Goal: Task Accomplishment & Management: Manage account settings

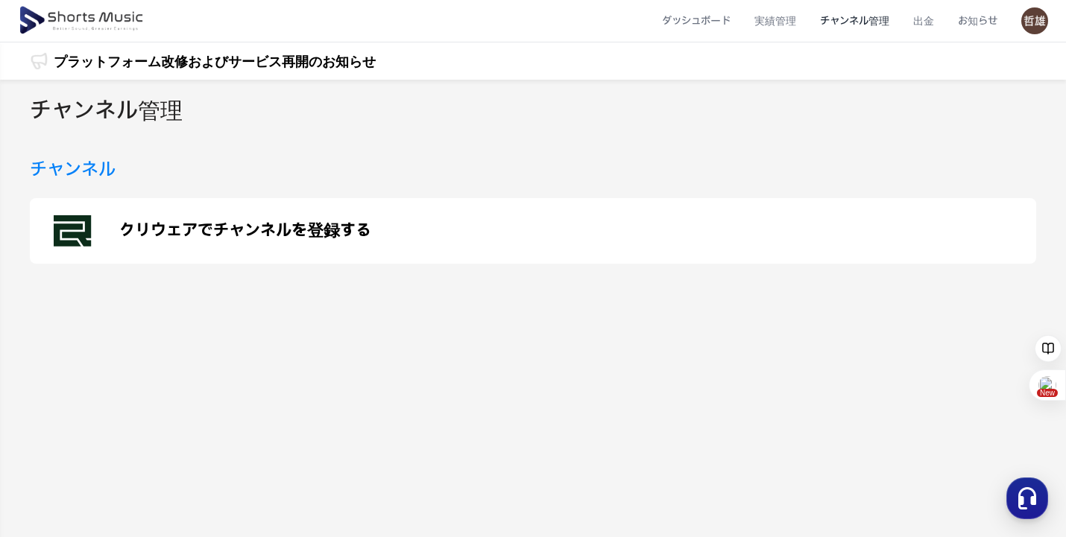
click at [853, 24] on li "チャンネル管理" at bounding box center [854, 20] width 93 height 39
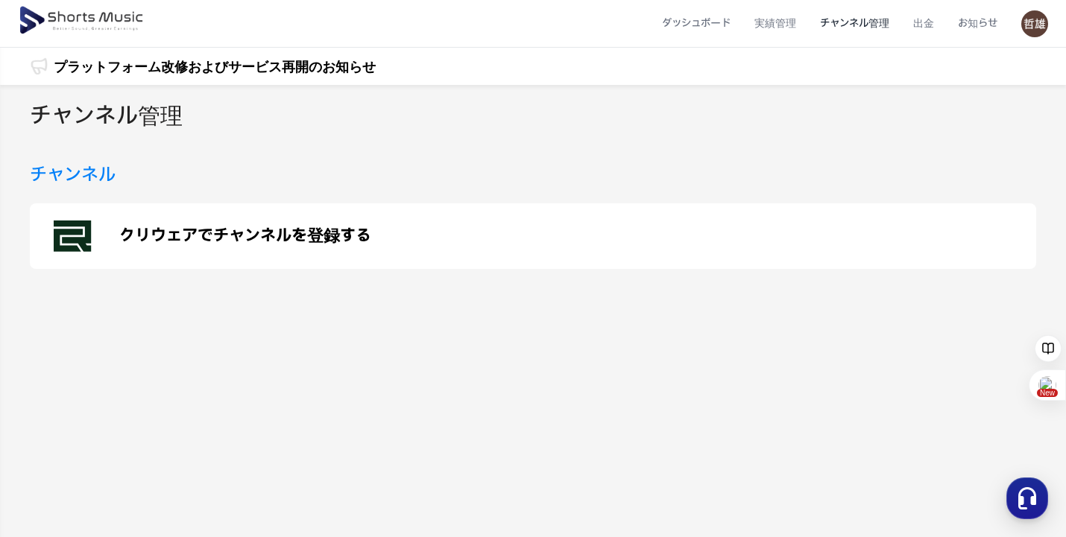
click at [121, 16] on img at bounding box center [82, 21] width 129 height 42
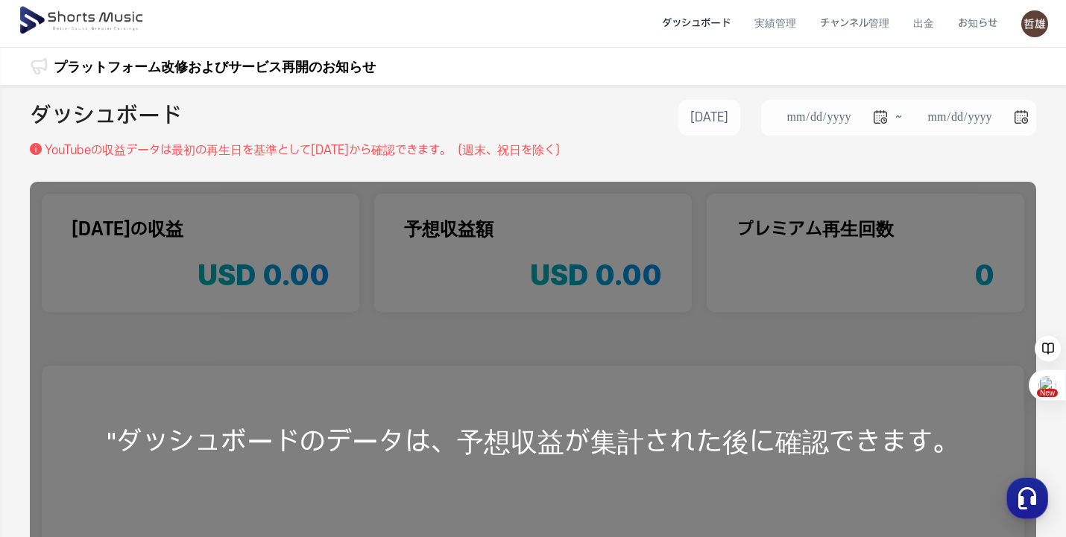
click at [697, 24] on li "ダッシュボード" at bounding box center [696, 23] width 92 height 39
click at [686, 21] on li "ダッシュボード" at bounding box center [696, 23] width 92 height 39
click at [136, 24] on img at bounding box center [82, 21] width 129 height 42
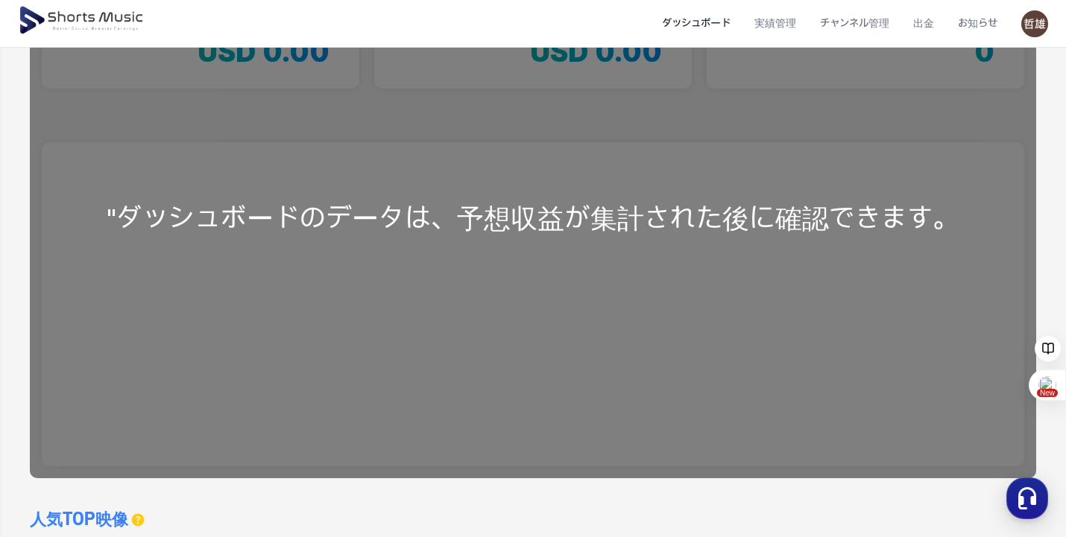
scroll to position [372, 0]
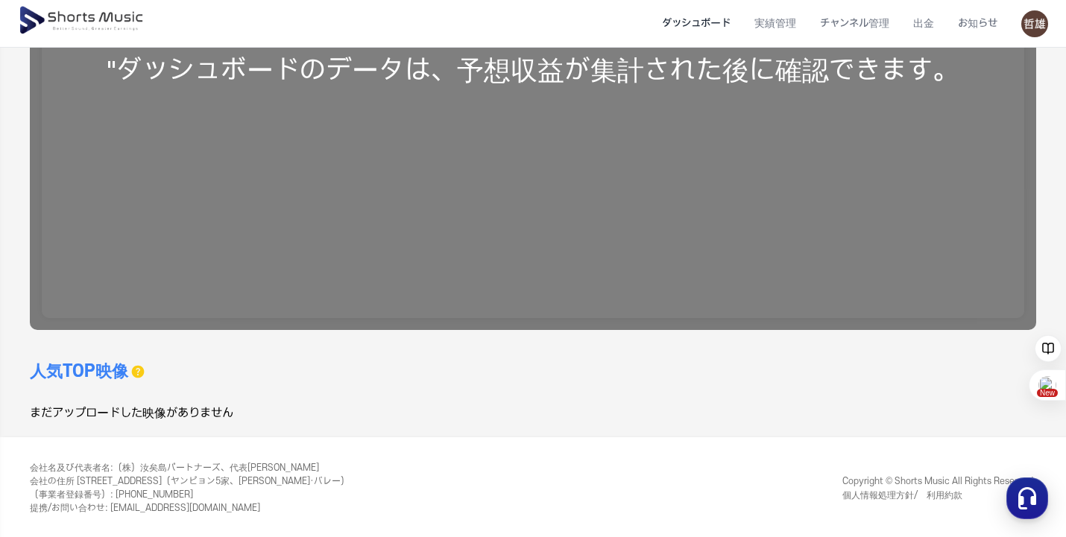
click at [442, 319] on div ""ダッシュボードのデータは、予想収益が集計された後に確認できます。" at bounding box center [533, 70] width 1006 height 520
click at [363, 246] on div ""ダッシュボードのデータは、予想収益が集計された後に確認できます。" at bounding box center [533, 70] width 1006 height 520
click at [295, 346] on div "**********" at bounding box center [533, 75] width 1066 height 724
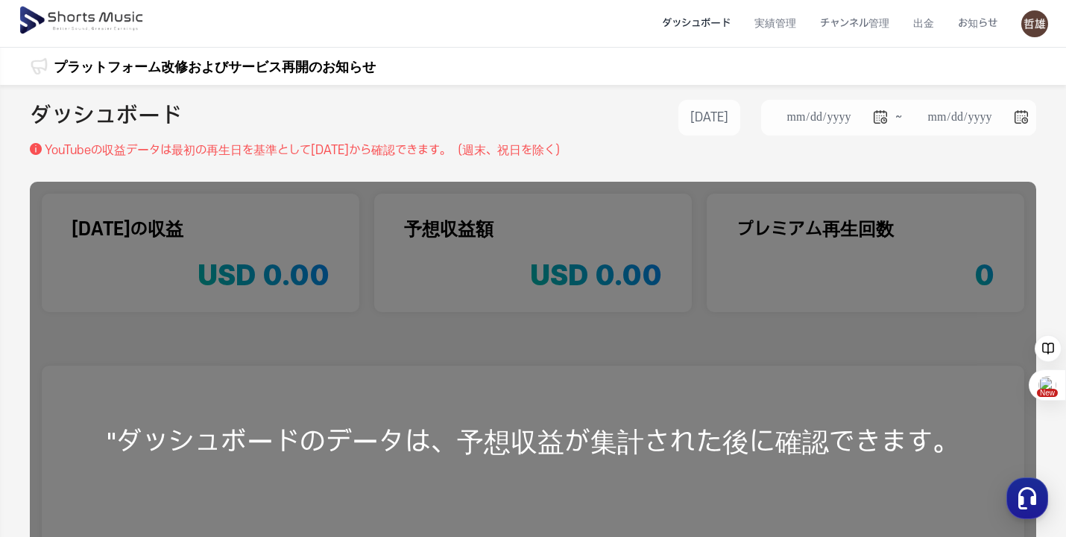
click at [1039, 21] on img at bounding box center [1034, 23] width 27 height 27
click at [974, 94] on link "マイページ" at bounding box center [981, 88] width 119 height 27
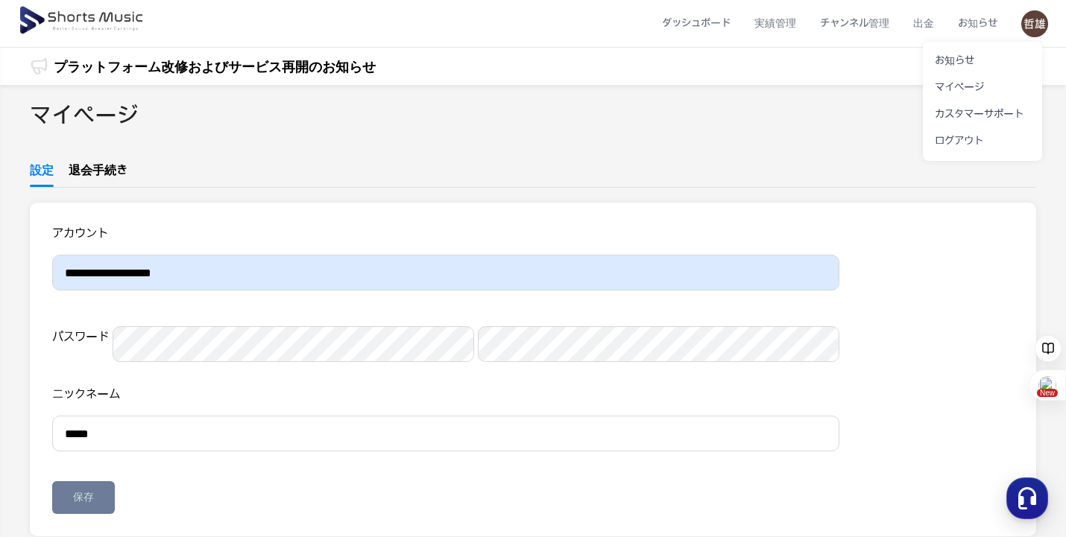
click at [203, 60] on button at bounding box center [533, 268] width 1066 height 537
click at [124, 21] on img at bounding box center [82, 21] width 129 height 42
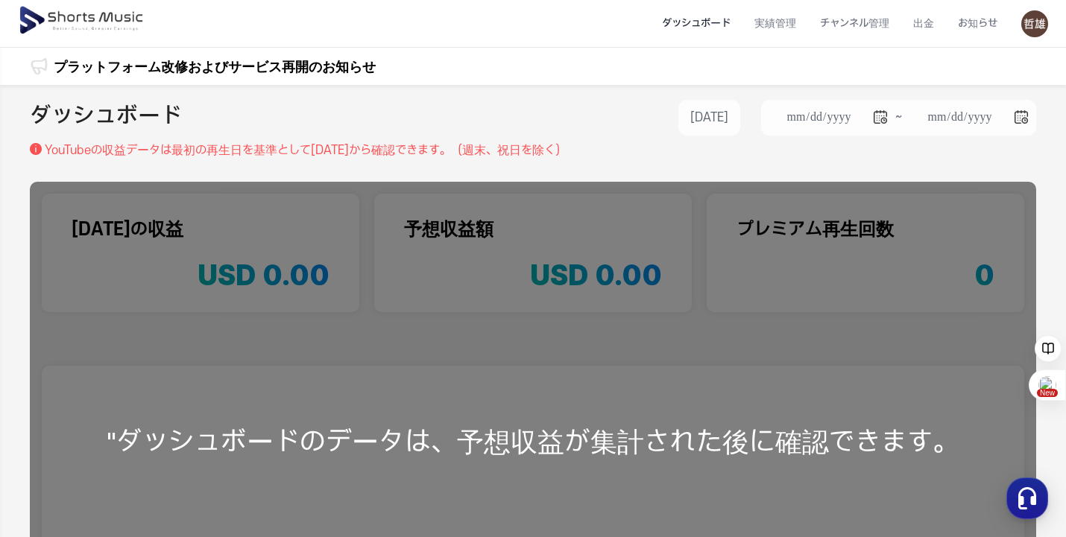
click at [704, 25] on li "ダッシュボード" at bounding box center [696, 23] width 92 height 39
click at [787, 24] on li "実績管理" at bounding box center [775, 23] width 66 height 39
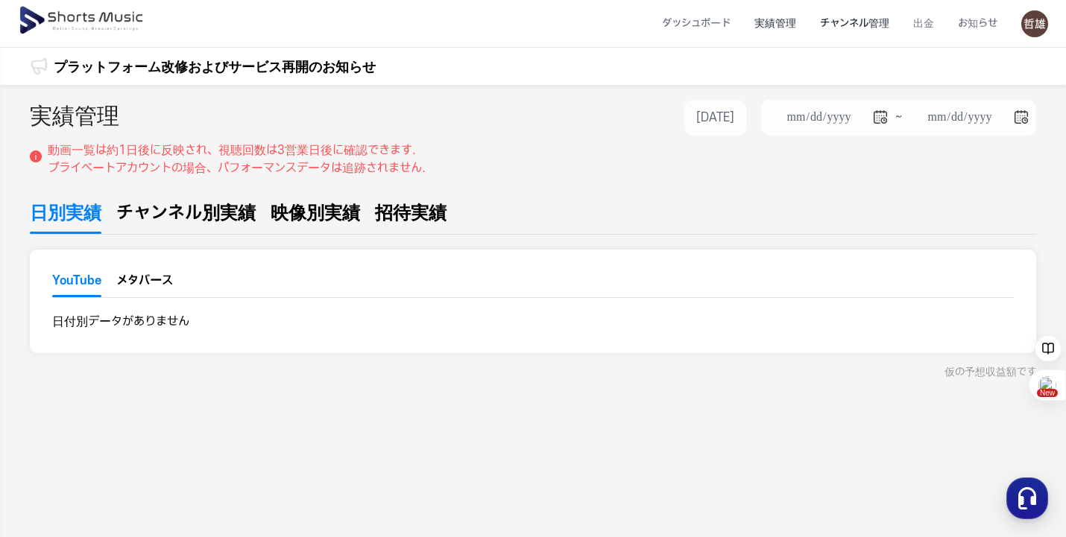
click at [839, 25] on li "チャンネル管理" at bounding box center [854, 23] width 93 height 39
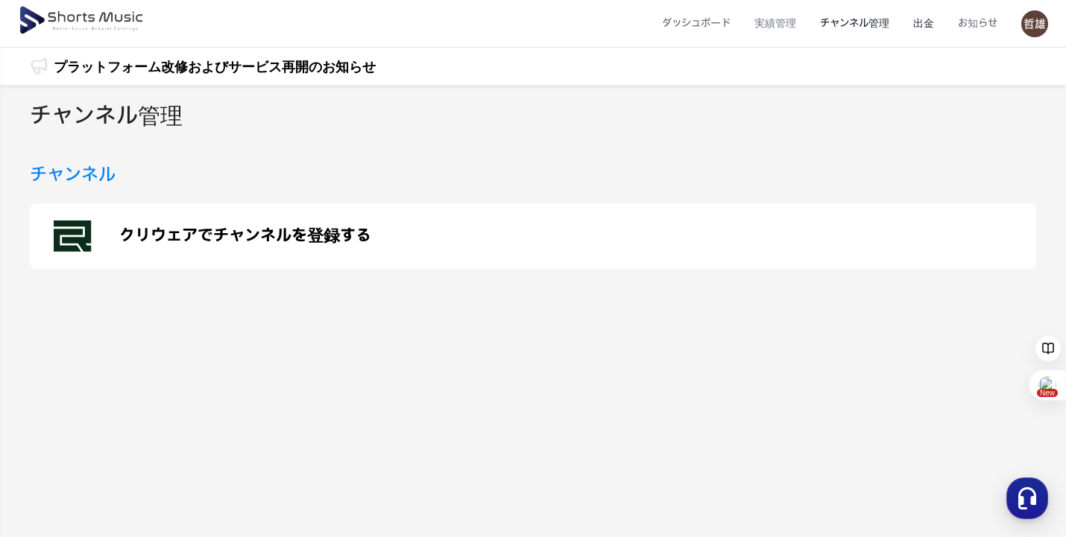
click at [933, 25] on li "出金" at bounding box center [923, 23] width 45 height 39
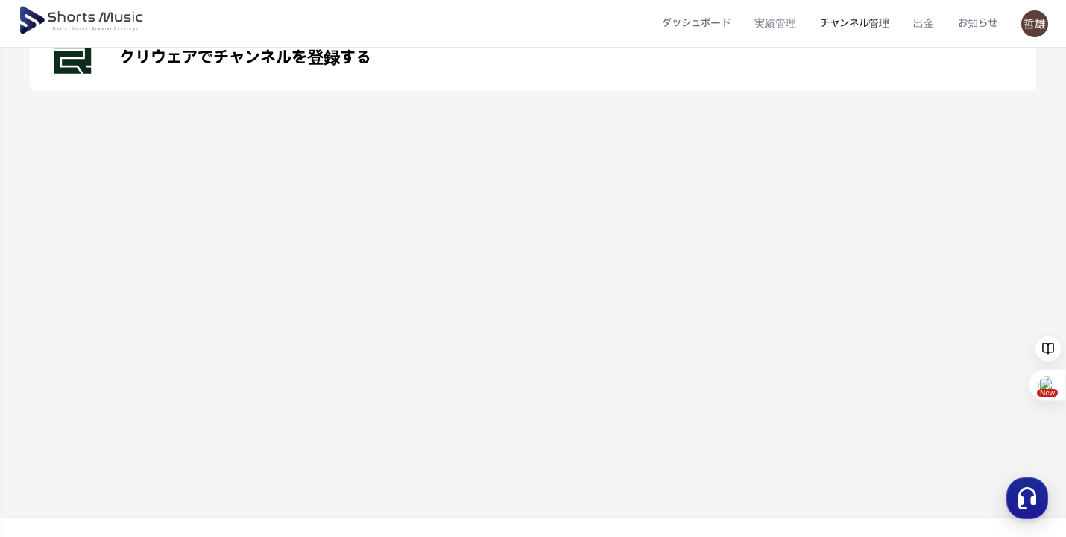
scroll to position [259, 0]
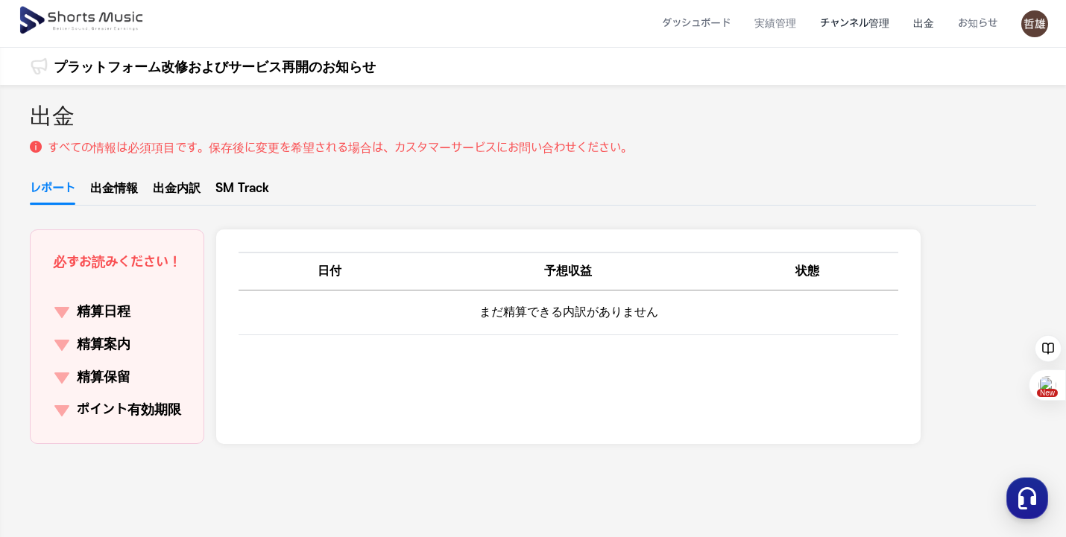
click at [853, 25] on li "チャンネル管理" at bounding box center [854, 23] width 93 height 39
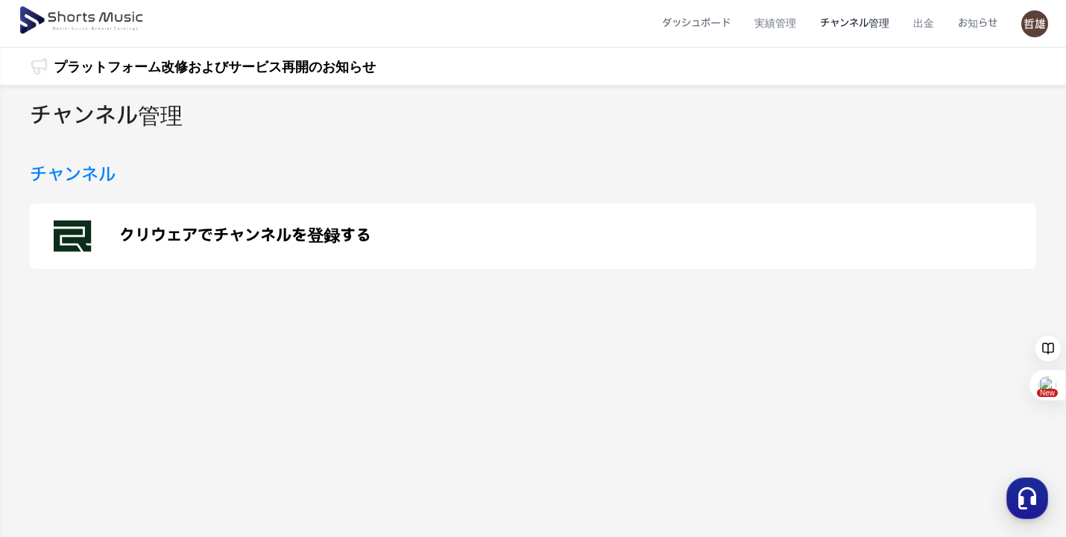
click at [107, 118] on h2 "チャンネル管理" at bounding box center [106, 117] width 153 height 34
click at [136, 19] on img at bounding box center [82, 21] width 129 height 42
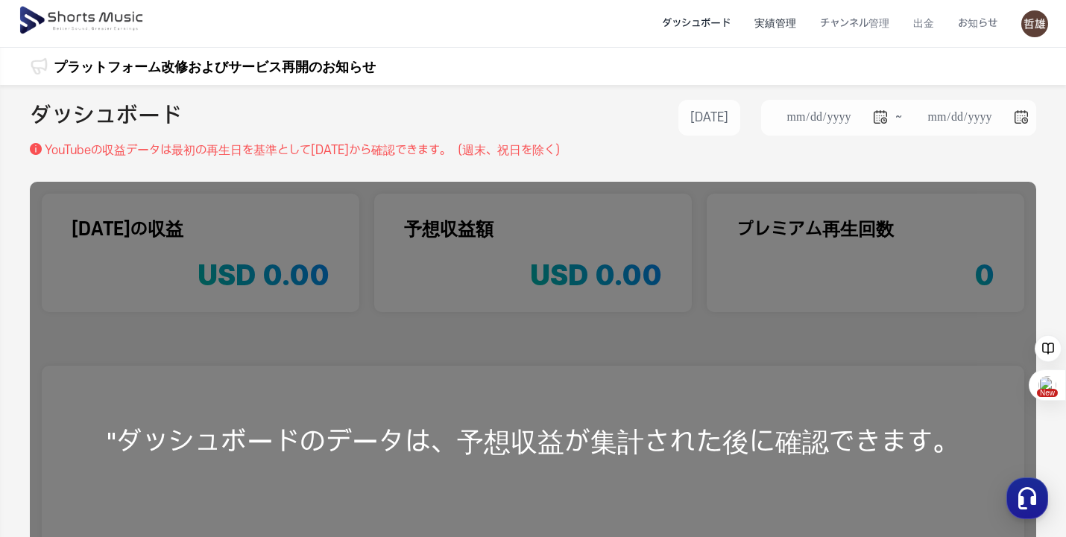
click at [765, 19] on li "実績管理" at bounding box center [775, 23] width 66 height 39
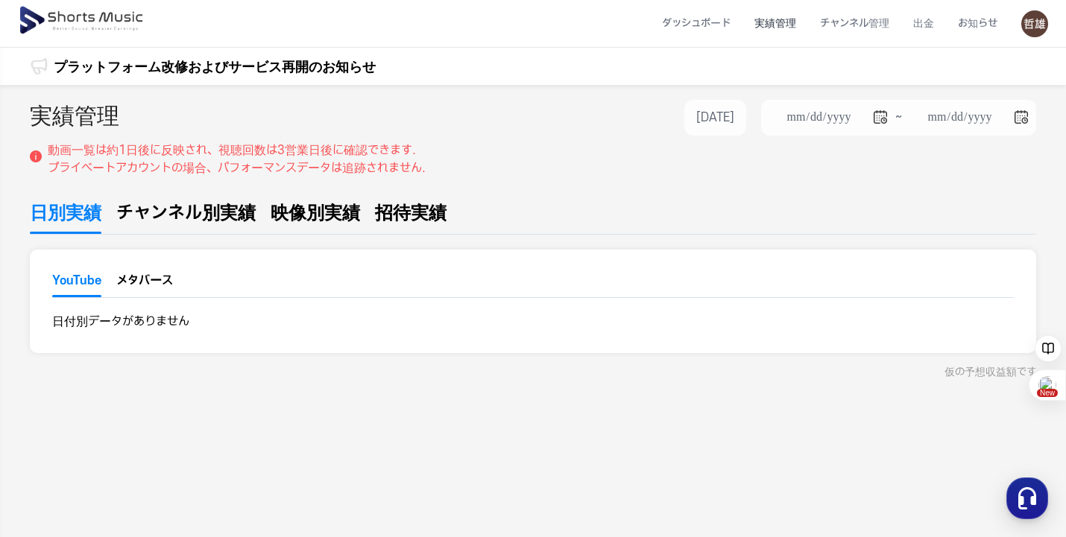
click at [72, 212] on span "日別実績" at bounding box center [66, 213] width 72 height 27
click at [178, 211] on span "チャンネル別実績" at bounding box center [185, 213] width 139 height 27
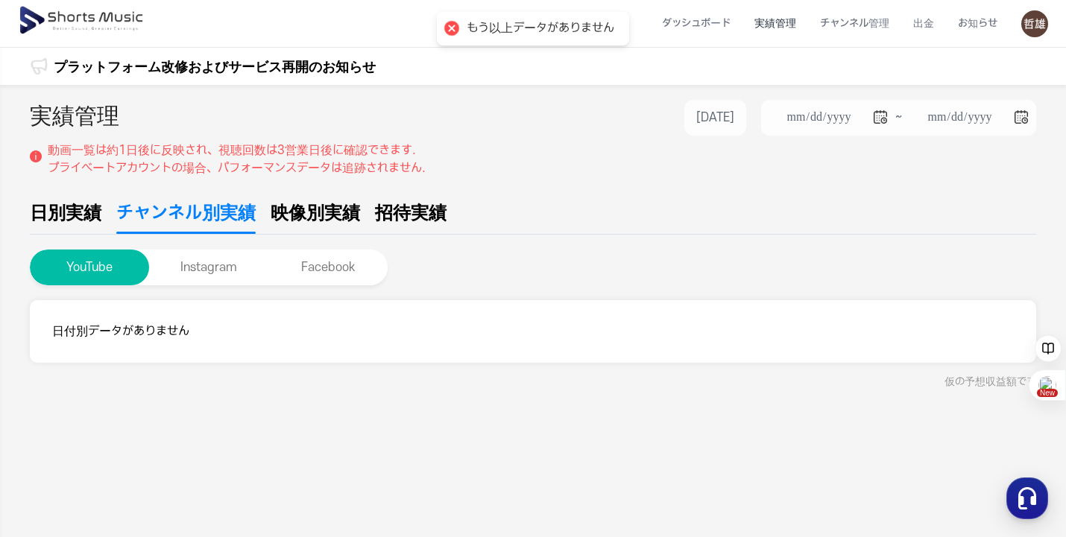
click at [333, 217] on span "映像別実績" at bounding box center [314, 213] width 89 height 27
type input "**********"
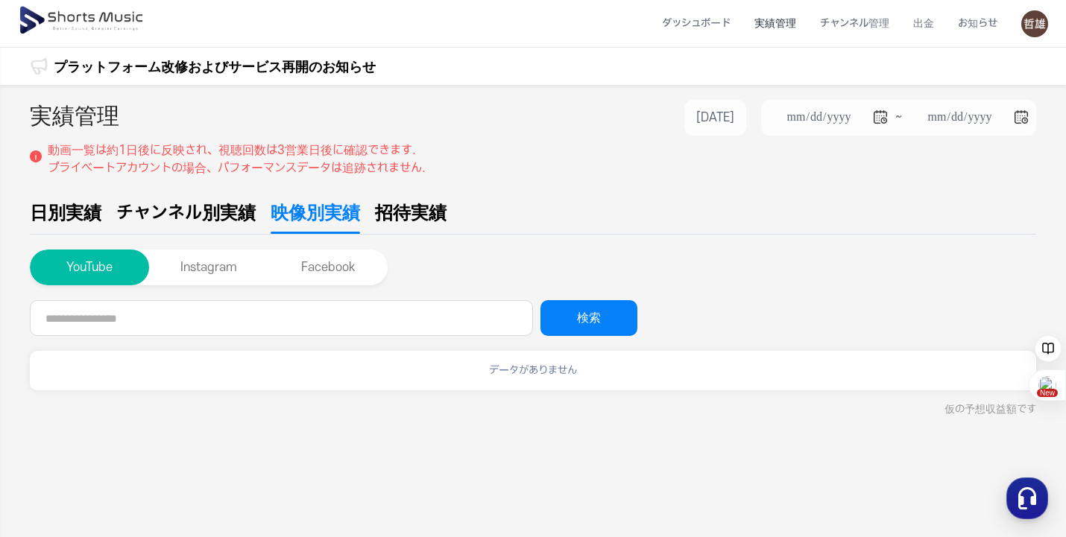
click at [108, 115] on h2 "実績管理" at bounding box center [74, 118] width 89 height 36
click at [83, 22] on img at bounding box center [82, 21] width 129 height 42
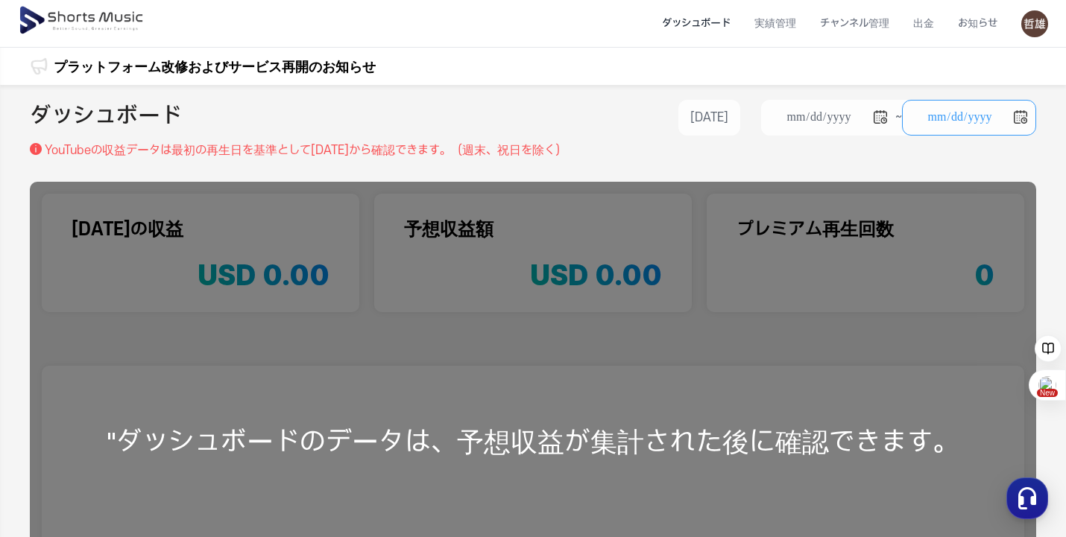
click at [1026, 116] on input "**********" at bounding box center [969, 118] width 134 height 36
click at [981, 25] on li "お知らせ" at bounding box center [977, 23] width 63 height 39
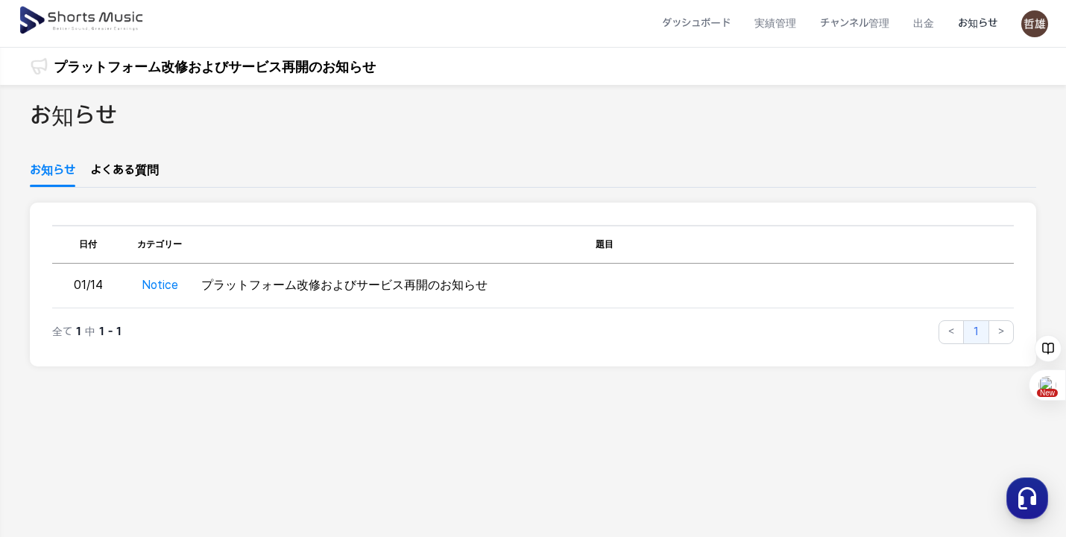
click at [1039, 22] on img at bounding box center [1034, 23] width 27 height 27
click at [972, 86] on link "マイページ" at bounding box center [981, 88] width 119 height 27
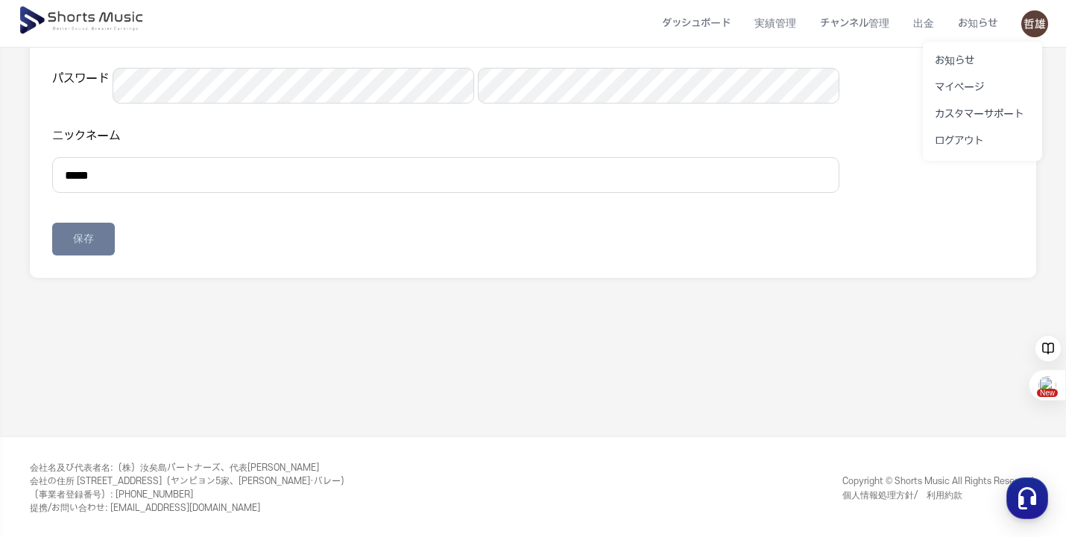
scroll to position [110, 0]
